Goal: Navigation & Orientation: Understand site structure

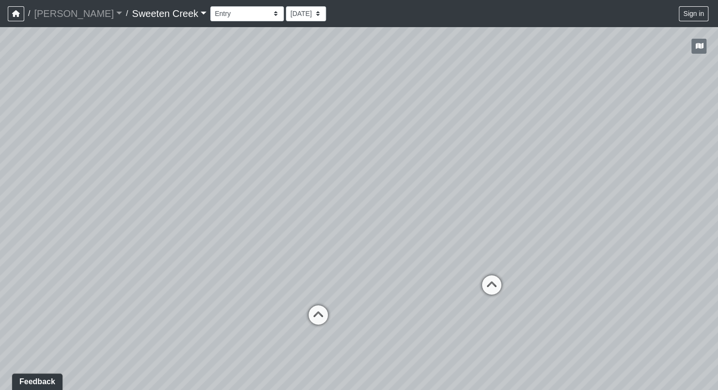
click at [232, 12] on select "Bistro Fitness - Hobby Booth Seating Counter Dining Dining 2 Elevators Elevator…" at bounding box center [247, 13] width 74 height 15
click at [210, 6] on select "Bistro Fitness - Hobby Booth Seating Counter Dining Dining 2 Elevators Elevator…" at bounding box center [247, 13] width 74 height 15
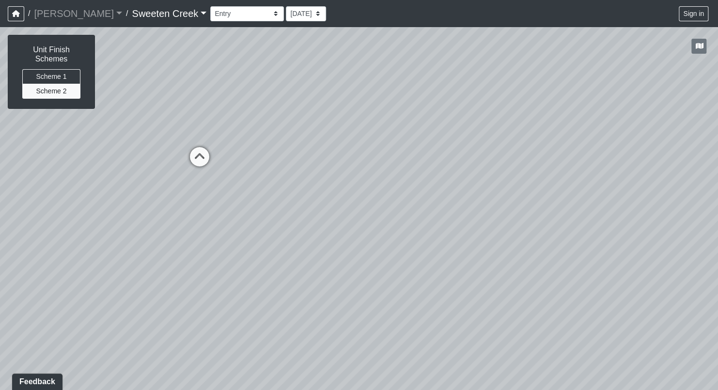
drag, startPoint x: 644, startPoint y: 162, endPoint x: 373, endPoint y: 154, distance: 270.8
click at [716, 0] on html "/ [PERSON_NAME] Loading... / Sweeten Creek Sweeten Creek Loading... [GEOGRAPHIC…" at bounding box center [359, 195] width 718 height 390
drag, startPoint x: 482, startPoint y: 96, endPoint x: 272, endPoint y: 180, distance: 226.0
click at [109, 150] on div "Loading... Office Loading... Reception Loading... Mailroom - Elevator Lobby Loa…" at bounding box center [359, 208] width 718 height 363
drag, startPoint x: 416, startPoint y: 139, endPoint x: 76, endPoint y: 236, distance: 354.6
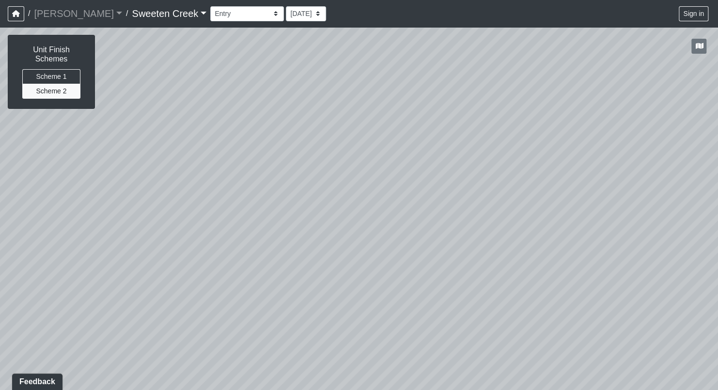
click at [76, 236] on div "Loading... Office Loading... Reception Loading... Mailroom - Elevator Lobby Loa…" at bounding box center [359, 208] width 718 height 363
drag, startPoint x: 526, startPoint y: 192, endPoint x: 472, endPoint y: 166, distance: 60.0
click at [472, 166] on div "Loading... Office Loading... Reception Loading... Mailroom - Elevator Lobby Loa…" at bounding box center [359, 208] width 718 height 363
drag, startPoint x: 580, startPoint y: 132, endPoint x: 670, endPoint y: 166, distance: 96.7
click at [670, 166] on div "Loading... Office Loading... Reception Loading... Mailroom - Elevator Lobby Loa…" at bounding box center [359, 208] width 718 height 363
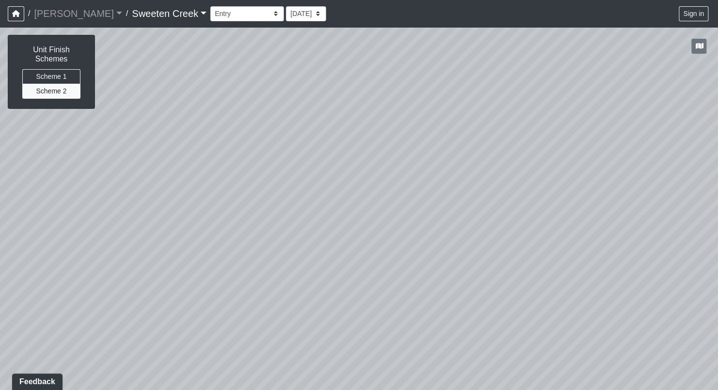
drag, startPoint x: 433, startPoint y: 299, endPoint x: 478, endPoint y: 135, distance: 170.2
click at [478, 135] on div "Loading... Office Loading... Reception Loading... Mailroom - Elevator Lobby Loa…" at bounding box center [359, 208] width 718 height 363
drag, startPoint x: 617, startPoint y: 169, endPoint x: 649, endPoint y: 181, distance: 34.2
click at [651, 179] on div "Loading... Office Loading... Reception Loading... Mailroom - Elevator Lobby Loa…" at bounding box center [359, 208] width 718 height 363
drag, startPoint x: 224, startPoint y: 181, endPoint x: 528, endPoint y: 119, distance: 309.9
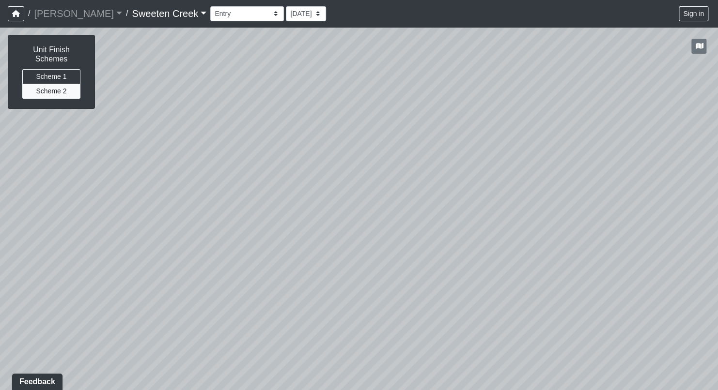
click at [529, 118] on div "Loading... Office Loading... Reception Loading... Mailroom - Elevator Lobby Loa…" at bounding box center [359, 208] width 718 height 363
drag, startPoint x: 189, startPoint y: 102, endPoint x: 455, endPoint y: 361, distance: 370.9
click at [455, 361] on div "Loading... Office Loading... Reception Loading... Mailroom - Elevator Lobby Loa…" at bounding box center [359, 208] width 718 height 363
drag, startPoint x: 340, startPoint y: 139, endPoint x: 364, endPoint y: 208, distance: 73.8
click at [485, 202] on div "Loading... Office Loading... Reception Loading... Mailroom - Elevator Lobby Loa…" at bounding box center [359, 208] width 718 height 363
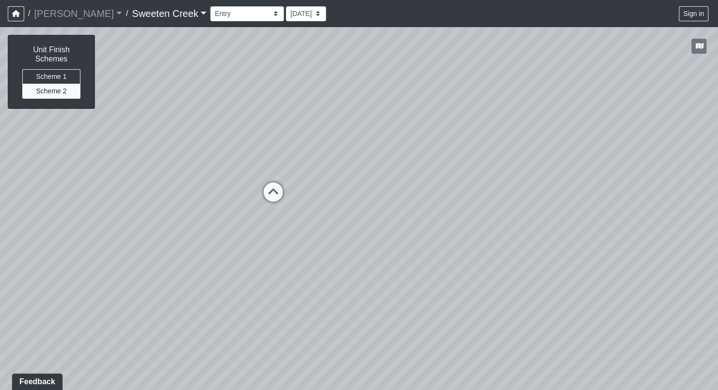
drag, startPoint x: 106, startPoint y: 227, endPoint x: 338, endPoint y: 239, distance: 232.3
click at [372, 168] on div "Loading... Office Loading... Reception Loading... Mailroom - Elevator Lobby Loa…" at bounding box center [359, 208] width 718 height 363
click at [275, 199] on icon at bounding box center [273, 203] width 29 height 29
drag, startPoint x: 249, startPoint y: 287, endPoint x: 219, endPoint y: 322, distance: 46.0
click at [0, 291] on div "Loading... Office Loading... Reception Loading... Mailroom - Elevator Lobby Loa…" at bounding box center [359, 208] width 718 height 363
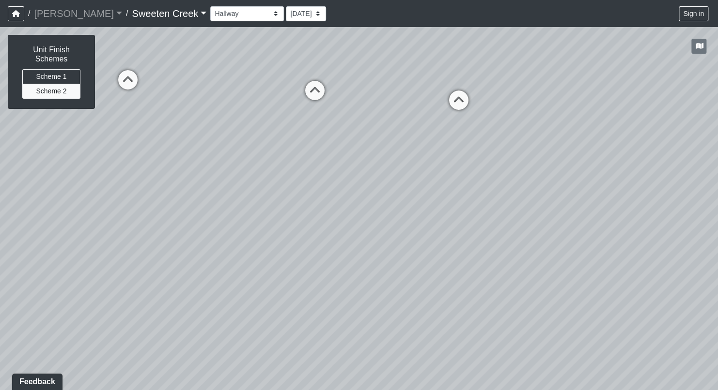
drag, startPoint x: 460, startPoint y: 332, endPoint x: 380, endPoint y: 254, distance: 111.3
click at [351, 278] on div "Loading... Office Loading... Reception Loading... Mailroom - Elevator Lobby Loa…" at bounding box center [359, 208] width 718 height 363
drag, startPoint x: 446, startPoint y: 130, endPoint x: 442, endPoint y: 222, distance: 92.1
click at [427, 238] on div "Loading... Office Loading... Reception Loading... Mailroom - Elevator Lobby Loa…" at bounding box center [359, 208] width 718 height 363
click at [456, 177] on icon at bounding box center [450, 186] width 29 height 29
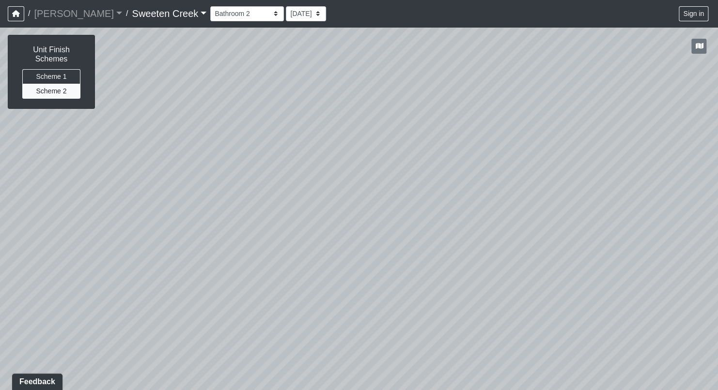
drag, startPoint x: 561, startPoint y: 173, endPoint x: 317, endPoint y: 122, distance: 249.9
click at [316, 121] on div "Loading... Office Loading... Reception Loading... Mailroom - Elevator Lobby Loa…" at bounding box center [359, 208] width 718 height 363
drag, startPoint x: 588, startPoint y: 128, endPoint x: 276, endPoint y: 138, distance: 312.5
click at [268, 133] on div "Loading... Office Loading... Reception Loading... Mailroom - Elevator Lobby Loa…" at bounding box center [359, 208] width 718 height 363
drag, startPoint x: 631, startPoint y: 164, endPoint x: 365, endPoint y: 115, distance: 271.3
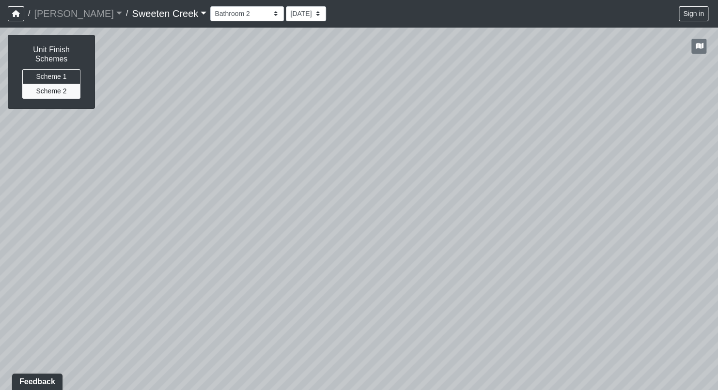
click at [367, 112] on div "Loading... Office Loading... Reception Loading... Mailroom - Elevator Lobby Loa…" at bounding box center [359, 208] width 718 height 363
drag, startPoint x: 477, startPoint y: 152, endPoint x: 525, endPoint y: 148, distance: 48.1
click at [344, 150] on div "Loading... Office Loading... Reception Loading... Mailroom - Elevator Lobby Loa…" at bounding box center [359, 208] width 718 height 363
drag, startPoint x: 533, startPoint y: 126, endPoint x: 214, endPoint y: 222, distance: 333.1
click at [186, 204] on div "Loading... Office Loading... Reception Loading... Mailroom - Elevator Lobby Loa…" at bounding box center [359, 208] width 718 height 363
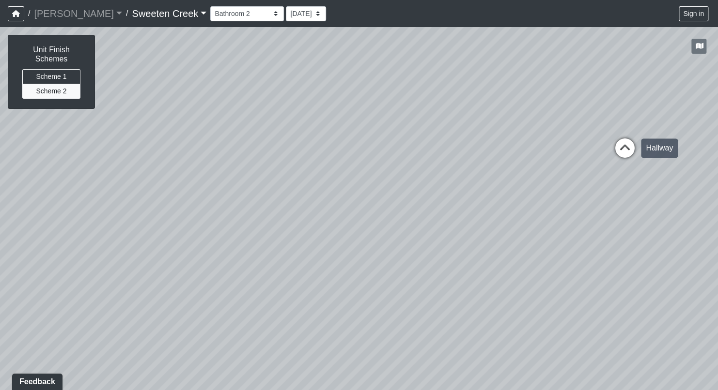
click at [628, 148] on icon at bounding box center [624, 153] width 29 height 29
drag, startPoint x: 580, startPoint y: 201, endPoint x: 109, endPoint y: 215, distance: 470.4
click at [107, 202] on div "Loading... Office Loading... Reception Loading... Mailroom - Elevator Lobby Loa…" at bounding box center [359, 208] width 718 height 363
click at [632, 173] on icon at bounding box center [636, 178] width 29 height 29
drag, startPoint x: 566, startPoint y: 255, endPoint x: 338, endPoint y: 365, distance: 252.8
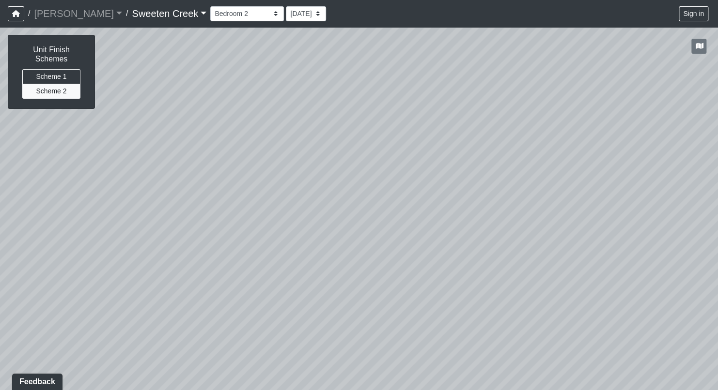
click at [338, 365] on div "Loading... Office Loading... Reception Loading... Mailroom - Elevator Lobby Loa…" at bounding box center [359, 208] width 718 height 363
drag, startPoint x: 599, startPoint y: 167, endPoint x: 285, endPoint y: 208, distance: 316.6
click at [256, 179] on div "Loading... Office Loading... Reception Loading... Mailroom - Elevator Lobby Loa…" at bounding box center [359, 208] width 718 height 363
drag, startPoint x: 436, startPoint y: 202, endPoint x: 350, endPoint y: 194, distance: 86.2
click at [335, 187] on div "Loading... Office Loading... Reception Loading... Mailroom - Elevator Lobby Loa…" at bounding box center [359, 208] width 718 height 363
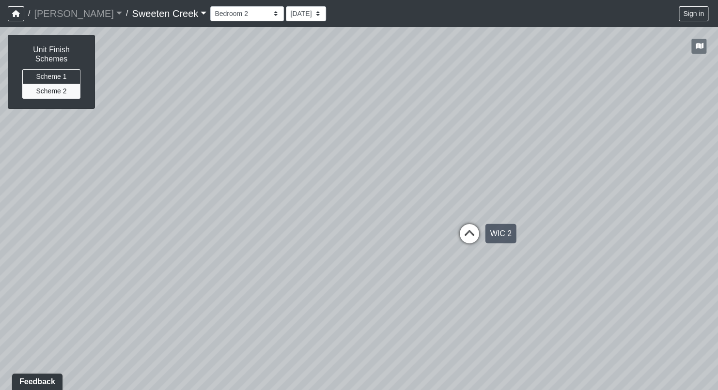
click at [471, 235] on icon at bounding box center [468, 238] width 29 height 29
drag, startPoint x: 498, startPoint y: 231, endPoint x: 268, endPoint y: 181, distance: 236.1
click at [268, 171] on div "Loading... Office Loading... Reception Loading... Mailroom - Elevator Lobby Loa…" at bounding box center [359, 208] width 718 height 363
drag, startPoint x: 582, startPoint y: 156, endPoint x: 332, endPoint y: 123, distance: 252.2
click at [333, 121] on div "Loading... Office Loading... Reception Loading... Mailroom - Elevator Lobby Loa…" at bounding box center [359, 208] width 718 height 363
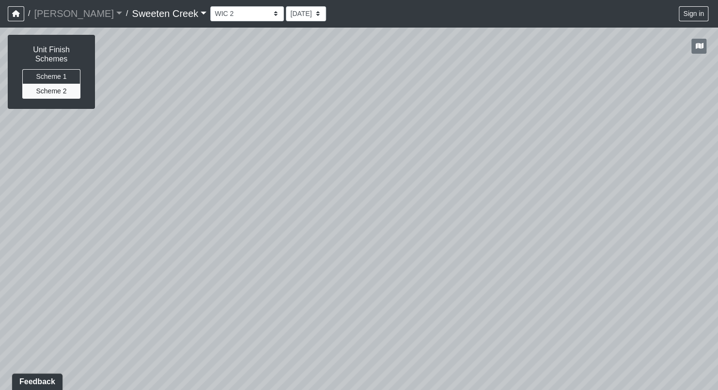
drag, startPoint x: 673, startPoint y: 140, endPoint x: 400, endPoint y: 154, distance: 273.4
click at [400, 153] on div "Loading... Office Loading... Reception Loading... Mailroom - Elevator Lobby Loa…" at bounding box center [359, 208] width 718 height 363
drag, startPoint x: 672, startPoint y: 100, endPoint x: 436, endPoint y: 147, distance: 239.9
click at [436, 147] on div "Loading... Office Loading... Reception Loading... Mailroom - Elevator Lobby Loa…" at bounding box center [359, 208] width 718 height 363
drag, startPoint x: 517, startPoint y: 124, endPoint x: 244, endPoint y: 159, distance: 275.4
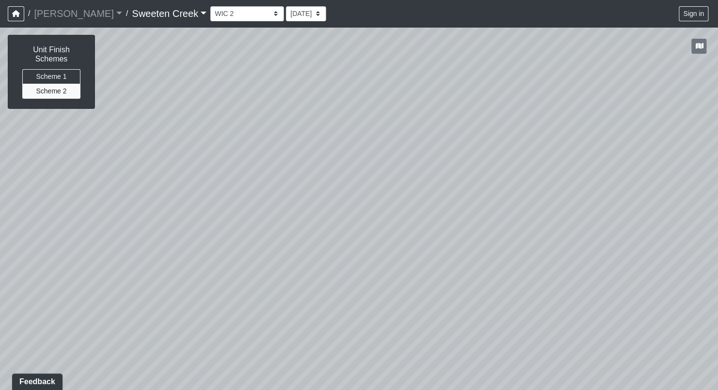
click at [252, 142] on div "Loading... Office Loading... Reception Loading... Mailroom - Elevator Lobby Loa…" at bounding box center [359, 208] width 718 height 363
drag, startPoint x: 607, startPoint y: 255, endPoint x: 548, endPoint y: 219, distance: 68.7
click at [520, 216] on div "Loading... Office Loading... Reception Loading... Mailroom - Elevator Lobby Loa…" at bounding box center [359, 208] width 718 height 363
click at [711, 150] on icon at bounding box center [715, 159] width 29 height 29
drag, startPoint x: 542, startPoint y: 156, endPoint x: 638, endPoint y: 123, distance: 101.2
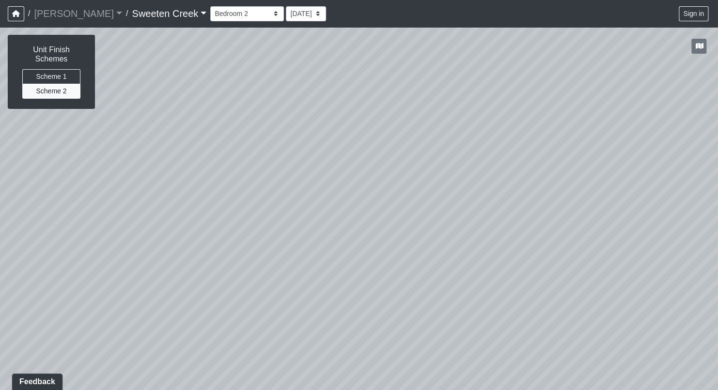
click at [716, 99] on div "Loading... Office Loading... Reception Loading... Mailroom - Elevator Lobby Loa…" at bounding box center [359, 208] width 718 height 363
drag, startPoint x: 244, startPoint y: 169, endPoint x: 436, endPoint y: 228, distance: 201.1
click at [464, 241] on div "Loading... Office Loading... Reception Loading... Mailroom - Elevator Lobby Loa…" at bounding box center [359, 208] width 718 height 363
click at [284, 156] on icon at bounding box center [280, 161] width 29 height 29
drag, startPoint x: 386, startPoint y: 90, endPoint x: 608, endPoint y: 210, distance: 252.0
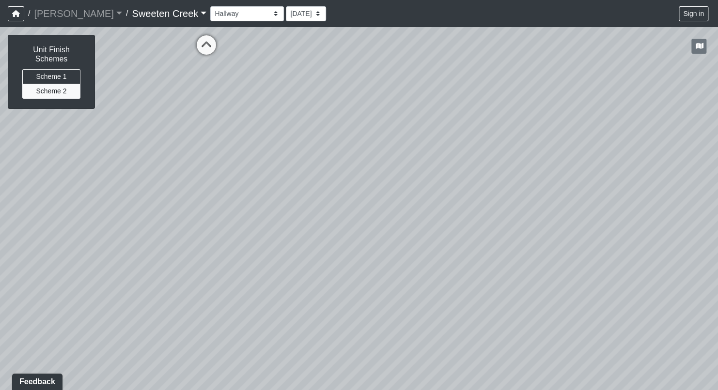
click at [608, 210] on div "Loading... Office Loading... Reception Loading... Mailroom - Elevator Lobby Loa…" at bounding box center [359, 208] width 718 height 363
drag, startPoint x: 305, startPoint y: 139, endPoint x: 684, endPoint y: 129, distance: 378.8
click at [717, 123] on html "/ [PERSON_NAME] Loading... / Sweeten Creek Sweeten Creek Loading... [GEOGRAPHIC…" at bounding box center [359, 195] width 718 height 390
drag, startPoint x: 177, startPoint y: 136, endPoint x: 237, endPoint y: 119, distance: 62.4
click at [461, 99] on div "Loading... Office Loading... Reception Loading... Mailroom - Elevator Lobby Loa…" at bounding box center [359, 208] width 718 height 363
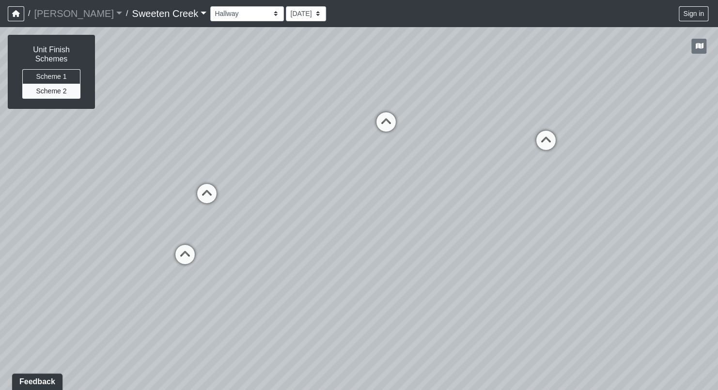
drag, startPoint x: 279, startPoint y: 119, endPoint x: 659, endPoint y: 198, distance: 388.3
click at [659, 198] on div "Loading... Office Loading... Reception Loading... Mailroom - Elevator Lobby Loa…" at bounding box center [359, 208] width 718 height 363
drag, startPoint x: 121, startPoint y: 284, endPoint x: 363, endPoint y: 204, distance: 255.1
click at [233, 235] on div "Loading... Office Loading... Reception Loading... Mailroom - Elevator Lobby Loa…" at bounding box center [359, 208] width 718 height 363
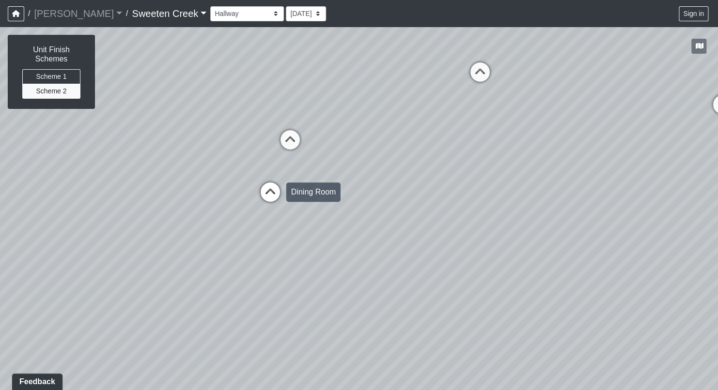
click at [273, 195] on icon at bounding box center [270, 197] width 29 height 29
drag, startPoint x: 272, startPoint y: 320, endPoint x: 519, endPoint y: 161, distance: 293.4
click at [519, 161] on div "Loading... Office Loading... Reception Loading... Mailroom - Elevator Lobby Loa…" at bounding box center [359, 208] width 718 height 363
drag, startPoint x: 225, startPoint y: 171, endPoint x: 345, endPoint y: 217, distance: 128.8
click at [124, 330] on div "Loading... Office Loading... Reception Loading... Mailroom - Elevator Lobby Loa…" at bounding box center [359, 208] width 718 height 363
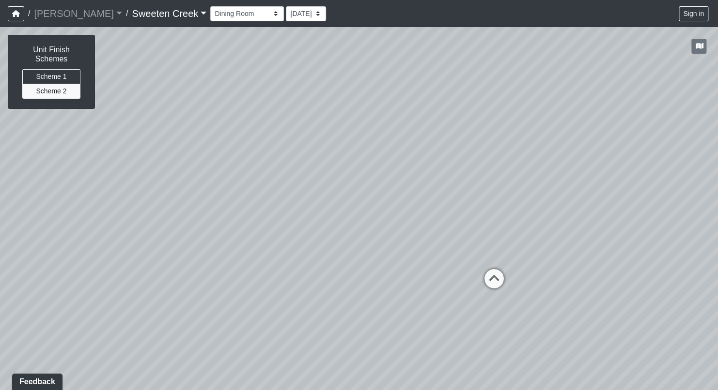
drag, startPoint x: 293, startPoint y: 168, endPoint x: 416, endPoint y: 192, distance: 126.4
click at [423, 197] on div "Loading... Office Loading... Reception Loading... Mailroom - Elevator Lobby Loa…" at bounding box center [359, 208] width 718 height 363
drag, startPoint x: 561, startPoint y: 195, endPoint x: 551, endPoint y: 191, distance: 11.1
click at [425, 205] on div "Loading... Office Loading... Reception Loading... Mailroom - Elevator Lobby Loa…" at bounding box center [359, 208] width 718 height 363
drag, startPoint x: 495, startPoint y: 192, endPoint x: 140, endPoint y: 234, distance: 357.9
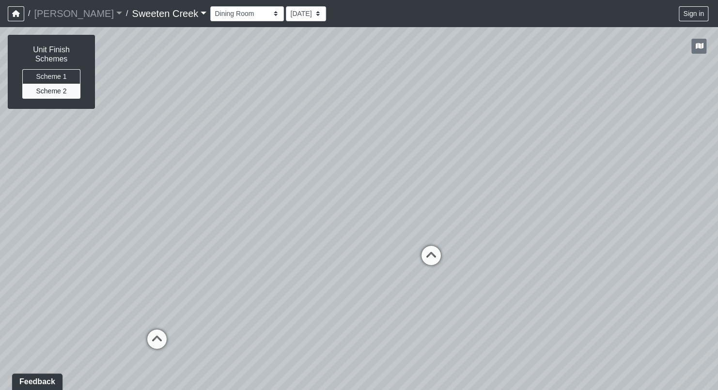
click at [141, 231] on div "Loading... Office Loading... Reception Loading... Mailroom - Elevator Lobby Loa…" at bounding box center [359, 208] width 718 height 363
drag, startPoint x: 482, startPoint y: 283, endPoint x: 399, endPoint y: 249, distance: 89.5
click at [399, 249] on div "Loading... Office Loading... Reception Loading... Mailroom - Elevator Lobby Loa…" at bounding box center [359, 208] width 718 height 363
click at [370, 220] on icon at bounding box center [374, 229] width 29 height 29
drag, startPoint x: 293, startPoint y: 143, endPoint x: 485, endPoint y: 185, distance: 196.2
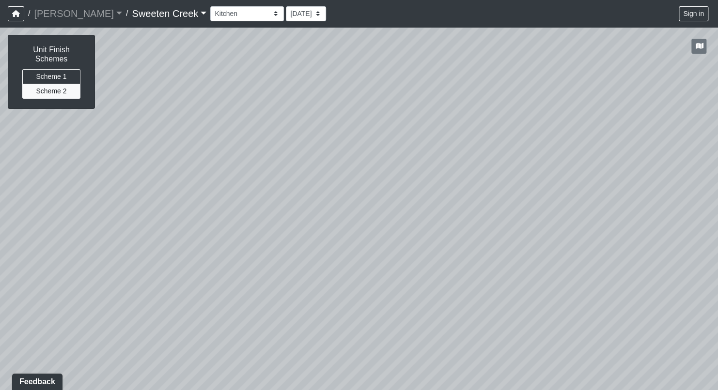
click at [485, 185] on div "Loading... Office Loading... Reception Loading... Mailroom - Elevator Lobby Loa…" at bounding box center [359, 208] width 718 height 363
drag, startPoint x: 219, startPoint y: 221, endPoint x: 341, endPoint y: 196, distance: 125.1
click at [339, 105] on div "Loading... Office Loading... Reception Loading... Mailroom - Elevator Lobby Loa…" at bounding box center [359, 208] width 718 height 363
drag, startPoint x: 235, startPoint y: 284, endPoint x: 260, endPoint y: 220, distance: 68.7
click at [265, 224] on div "Loading... Office Loading... Reception Loading... Mailroom - Elevator Lobby Loa…" at bounding box center [359, 208] width 718 height 363
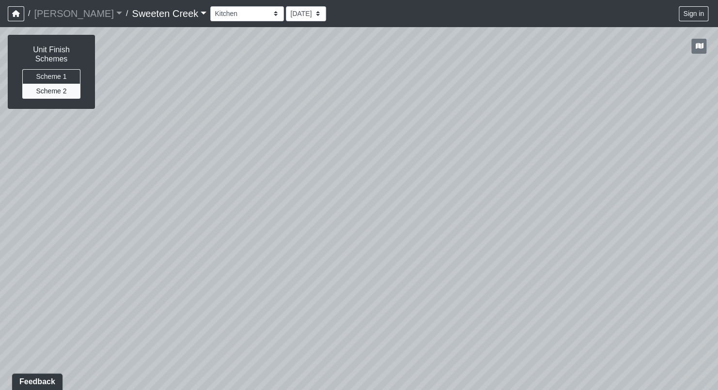
drag, startPoint x: 201, startPoint y: 81, endPoint x: 392, endPoint y: 120, distance: 194.6
click at [399, 112] on div "Loading... Office Loading... Reception Loading... Mailroom - Elevator Lobby Loa…" at bounding box center [359, 208] width 718 height 363
drag, startPoint x: 144, startPoint y: 175, endPoint x: 296, endPoint y: 337, distance: 221.7
click at [296, 337] on div "Loading... Office Loading... Reception Loading... Mailroom - Elevator Lobby Loa…" at bounding box center [359, 208] width 718 height 363
drag, startPoint x: 233, startPoint y: 153, endPoint x: 310, endPoint y: 162, distance: 77.0
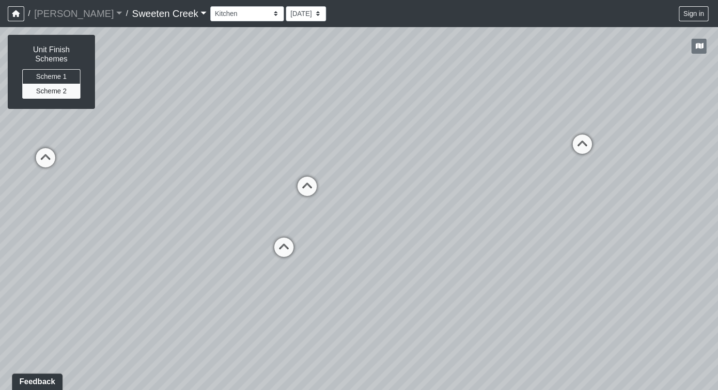
click at [406, 181] on div "Loading... Office Loading... Reception Loading... Mailroom - Elevator Lobby Loa…" at bounding box center [359, 208] width 718 height 363
click at [311, 190] on icon at bounding box center [306, 190] width 29 height 29
drag, startPoint x: 390, startPoint y: 168, endPoint x: 375, endPoint y: 118, distance: 52.1
click at [377, 237] on div "Loading... Office Loading... Reception Loading... Mailroom - Elevator Lobby Loa…" at bounding box center [359, 208] width 718 height 363
drag, startPoint x: 65, startPoint y: 229, endPoint x: 408, endPoint y: 201, distance: 344.0
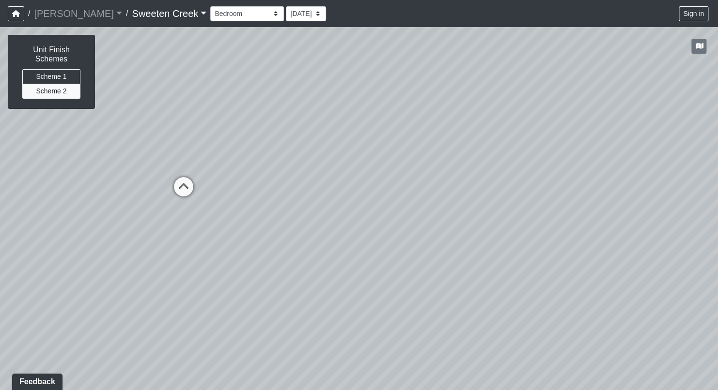
click at [450, 188] on div "Loading... Office Loading... Reception Loading... Mailroom - Elevator Lobby Loa…" at bounding box center [359, 208] width 718 height 363
click at [185, 187] on icon at bounding box center [183, 192] width 29 height 29
drag, startPoint x: 449, startPoint y: 197, endPoint x: 196, endPoint y: 184, distance: 253.6
click at [196, 183] on div "Loading... Office Loading... Reception Loading... Mailroom - Elevator Lobby Loa…" at bounding box center [359, 208] width 718 height 363
drag, startPoint x: 554, startPoint y: 104, endPoint x: 260, endPoint y: 172, distance: 302.3
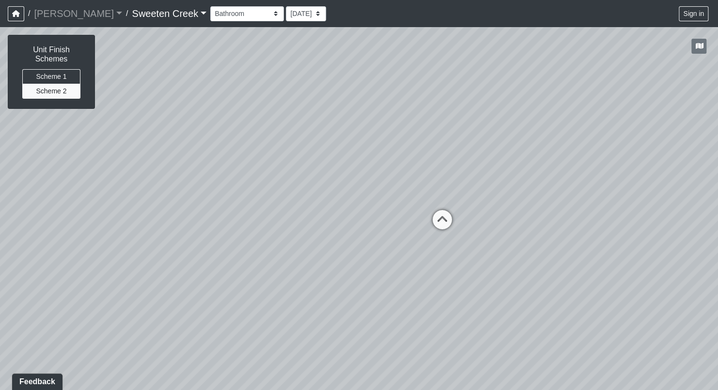
click at [254, 167] on div "Loading... Office Loading... Reception Loading... Mailroom - Elevator Lobby Loa…" at bounding box center [359, 208] width 718 height 363
drag, startPoint x: 570, startPoint y: 201, endPoint x: 319, endPoint y: 137, distance: 259.0
click at [319, 137] on div "Loading... Office Loading... Reception Loading... Mailroom - Elevator Lobby Loa…" at bounding box center [359, 208] width 718 height 363
drag, startPoint x: 447, startPoint y: 171, endPoint x: 174, endPoint y: 226, distance: 279.0
click at [172, 223] on div "Loading... Office Loading... Reception Loading... Mailroom - Elevator Lobby Loa…" at bounding box center [359, 208] width 718 height 363
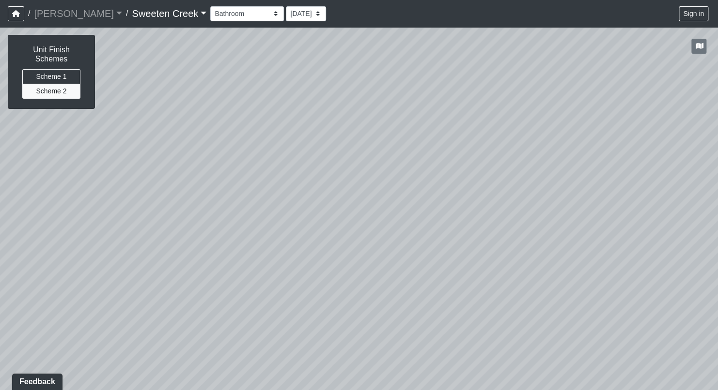
drag, startPoint x: 597, startPoint y: 185, endPoint x: 360, endPoint y: 96, distance: 253.3
click at [346, 79] on div "Loading... Office Loading... Reception Loading... Mailroom - Elevator Lobby Loa…" at bounding box center [359, 208] width 718 height 363
drag, startPoint x: 625, startPoint y: 133, endPoint x: 648, endPoint y: 132, distance: 23.8
click at [648, 132] on div "Loading... Office Loading... Reception Loading... Mailroom - Elevator Lobby Loa…" at bounding box center [359, 208] width 718 height 363
drag, startPoint x: 656, startPoint y: 172, endPoint x: 604, endPoint y: 204, distance: 61.3
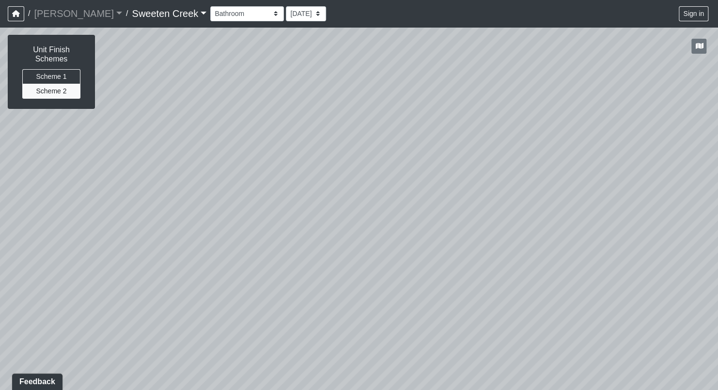
click at [613, 168] on div "Loading... Office Loading... Reception Loading... Mailroom - Elevator Lobby Loa…" at bounding box center [359, 208] width 718 height 363
drag, startPoint x: 616, startPoint y: 201, endPoint x: 570, endPoint y: 195, distance: 46.4
click at [298, 233] on div "Loading... Office Loading... Reception Loading... Mailroom - Elevator Lobby Loa…" at bounding box center [359, 208] width 718 height 363
drag, startPoint x: 671, startPoint y: 153, endPoint x: 323, endPoint y: 210, distance: 352.9
click at [320, 207] on div "Loading... Office Loading... Reception Loading... Mailroom - Elevator Lobby Loa…" at bounding box center [359, 208] width 718 height 363
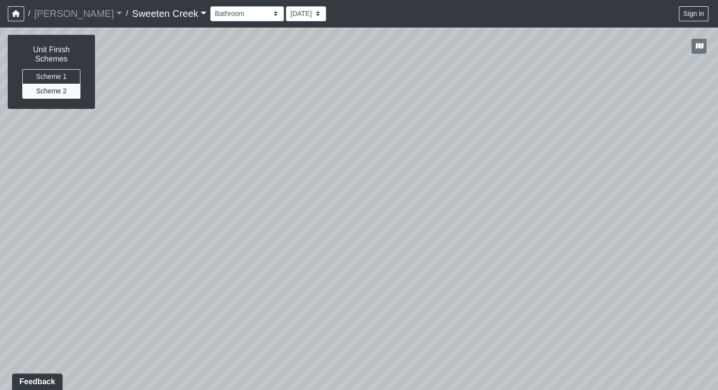
drag, startPoint x: 622, startPoint y: 157, endPoint x: 319, endPoint y: 208, distance: 307.4
click at [319, 208] on div "Loading... Office Loading... Reception Loading... Mailroom - Elevator Lobby Loa…" at bounding box center [359, 208] width 718 height 363
drag, startPoint x: 379, startPoint y: 151, endPoint x: 294, endPoint y: 193, distance: 94.6
click at [245, 147] on div "Loading... Office Loading... Reception Loading... Mailroom - Elevator Lobby Loa…" at bounding box center [359, 208] width 718 height 363
click at [586, 234] on icon at bounding box center [590, 244] width 29 height 29
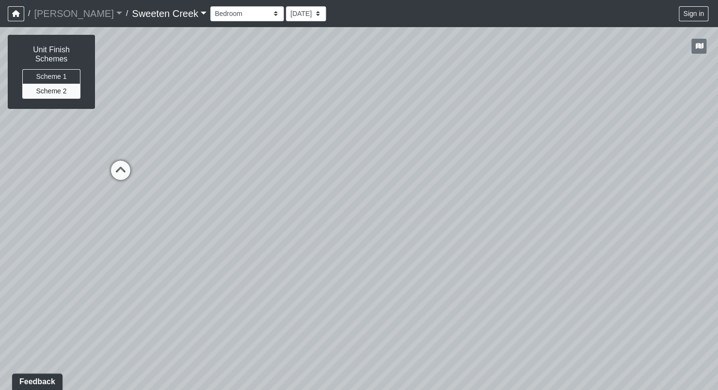
drag, startPoint x: 329, startPoint y: 231, endPoint x: 454, endPoint y: 194, distance: 130.3
click at [653, 147] on div "Loading... Office Loading... Reception Loading... Mailroom - Elevator Lobby Loa…" at bounding box center [359, 208] width 718 height 363
drag, startPoint x: 162, startPoint y: 257, endPoint x: 654, endPoint y: 218, distance: 494.0
click at [710, 211] on div "Loading... Office Loading... Reception Loading... Mailroom - Elevator Lobby Loa…" at bounding box center [359, 208] width 718 height 363
drag, startPoint x: 331, startPoint y: 199, endPoint x: 550, endPoint y: 230, distance: 221.1
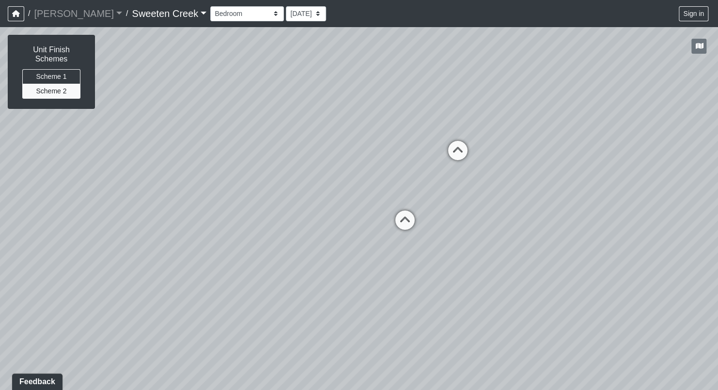
click at [712, 237] on div "Loading... Office Loading... Reception Loading... Mailroom - Elevator Lobby Loa…" at bounding box center [359, 208] width 718 height 363
drag, startPoint x: 339, startPoint y: 181, endPoint x: 251, endPoint y: 218, distance: 95.7
click at [557, 206] on div "Loading... Office Loading... Reception Loading... Mailroom - Elevator Lobby Loa…" at bounding box center [359, 208] width 718 height 363
click at [126, 119] on icon at bounding box center [119, 126] width 29 height 29
drag, startPoint x: 395, startPoint y: 152, endPoint x: 276, endPoint y: 200, distance: 128.6
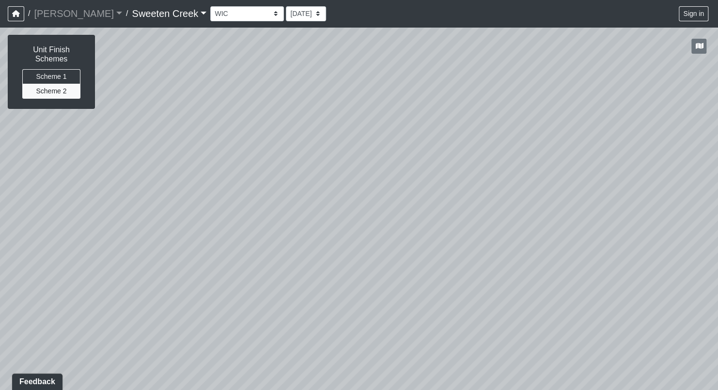
click at [146, 189] on div "Loading... Office Loading... Reception Loading... Mailroom - Elevator Lobby Loa…" at bounding box center [359, 208] width 718 height 363
drag, startPoint x: 556, startPoint y: 180, endPoint x: 222, endPoint y: 156, distance: 335.5
click at [222, 156] on div "Loading... Office Loading... Reception Loading... Mailroom - Elevator Lobby Loa…" at bounding box center [359, 208] width 718 height 363
drag, startPoint x: 620, startPoint y: 142, endPoint x: 180, endPoint y: 214, distance: 446.1
click at [180, 211] on div "Loading... Office Loading... Reception Loading... Mailroom - Elevator Lobby Loa…" at bounding box center [359, 208] width 718 height 363
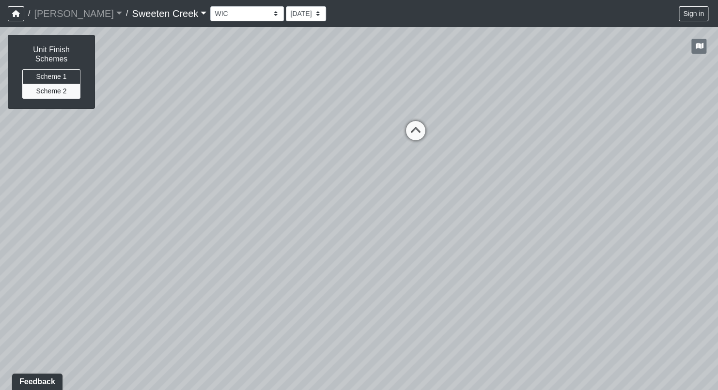
drag, startPoint x: 618, startPoint y: 162, endPoint x: 363, endPoint y: 102, distance: 261.7
click at [363, 102] on div "Loading... Office Loading... Reception Loading... Mailroom - Elevator Lobby Loa…" at bounding box center [359, 208] width 718 height 363
click at [419, 131] on icon at bounding box center [415, 135] width 29 height 29
select select "9mek3u3ZQkt1KrziTrJ95e"
click at [231, 11] on select "Bistro Fitness - Hobby Booth Seating Counter Dining Dining 2 Elevators Elevator…" at bounding box center [247, 13] width 74 height 15
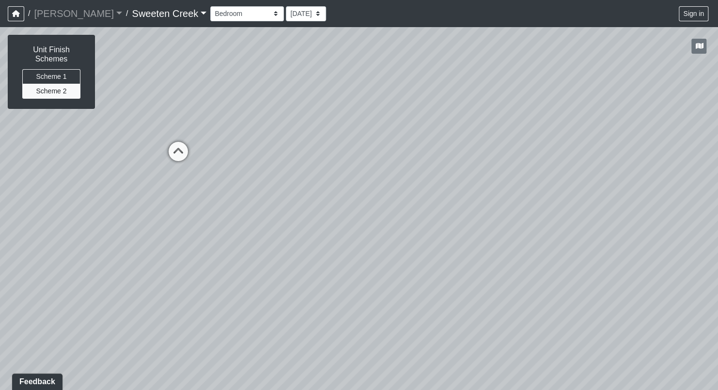
click at [414, 83] on div "Loading... Office Loading... Reception Loading... Mailroom - Elevator Lobby Loa…" at bounding box center [359, 208] width 718 height 363
